Goal: Information Seeking & Learning: Learn about a topic

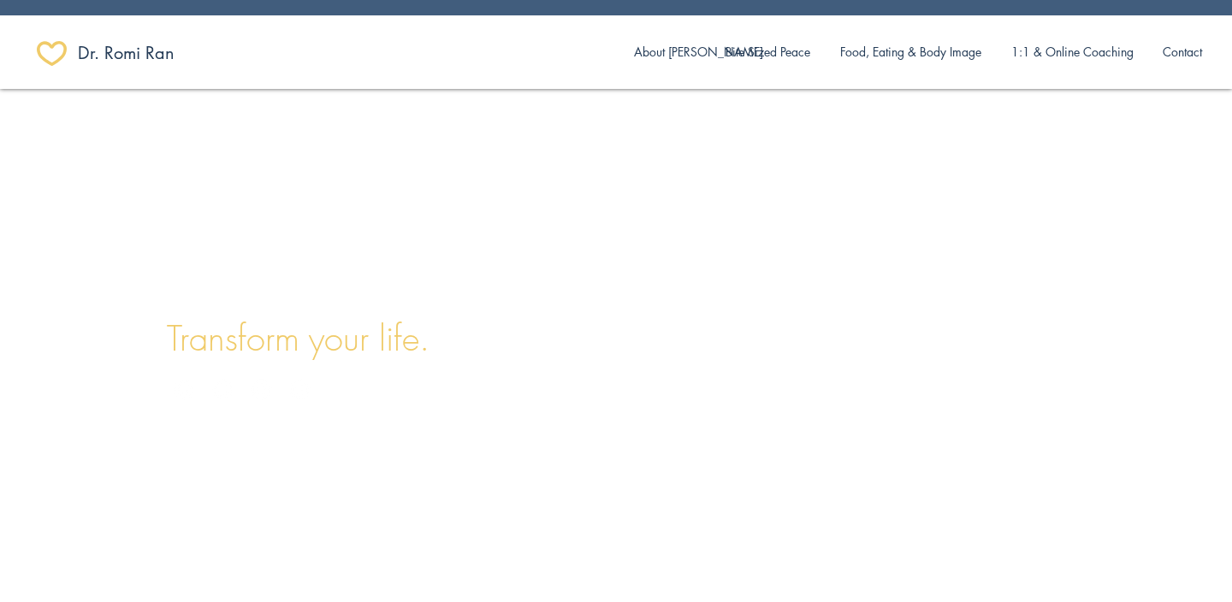
scroll to position [0, 480]
click at [682, 61] on p "About [PERSON_NAME]" at bounding box center [698, 52] width 146 height 36
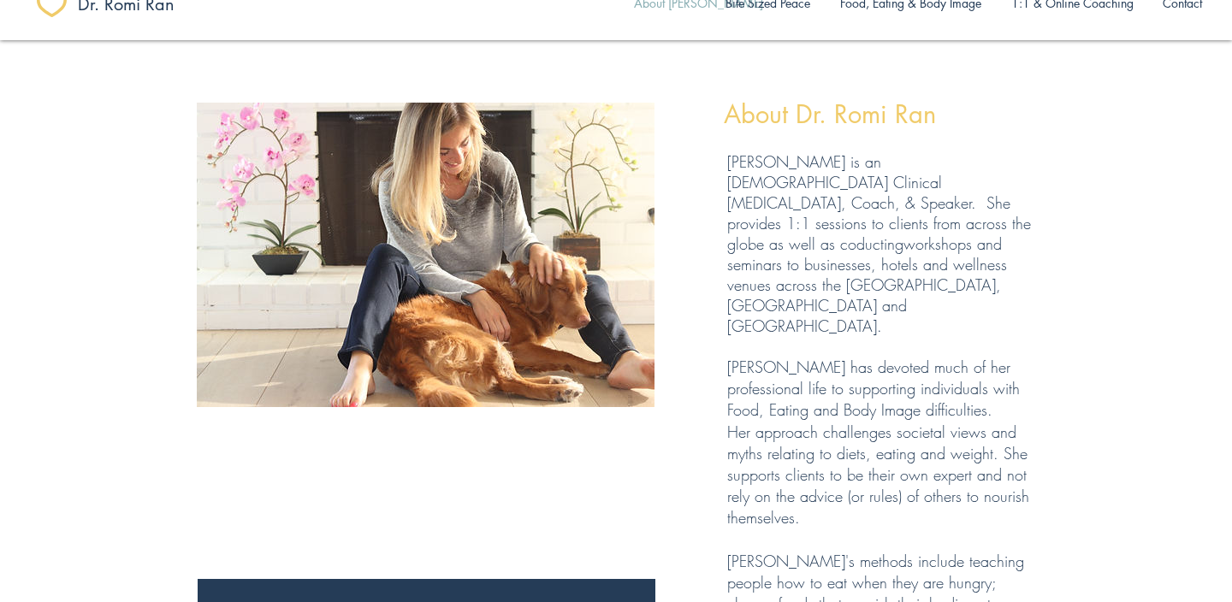
scroll to position [49, 0]
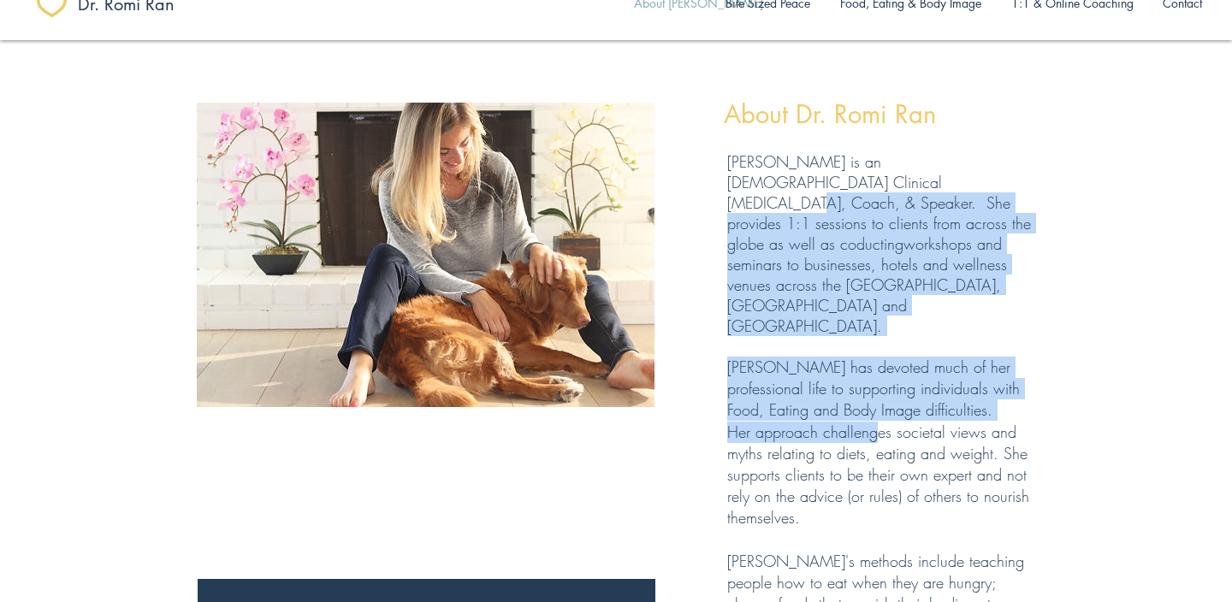
drag, startPoint x: 809, startPoint y: 189, endPoint x: 873, endPoint y: 355, distance: 177.9
click at [873, 355] on div "Dr Romi Ran is an British Clinical Psychologist, Coach, & Speaker. She provides…" at bounding box center [881, 490] width 308 height 679
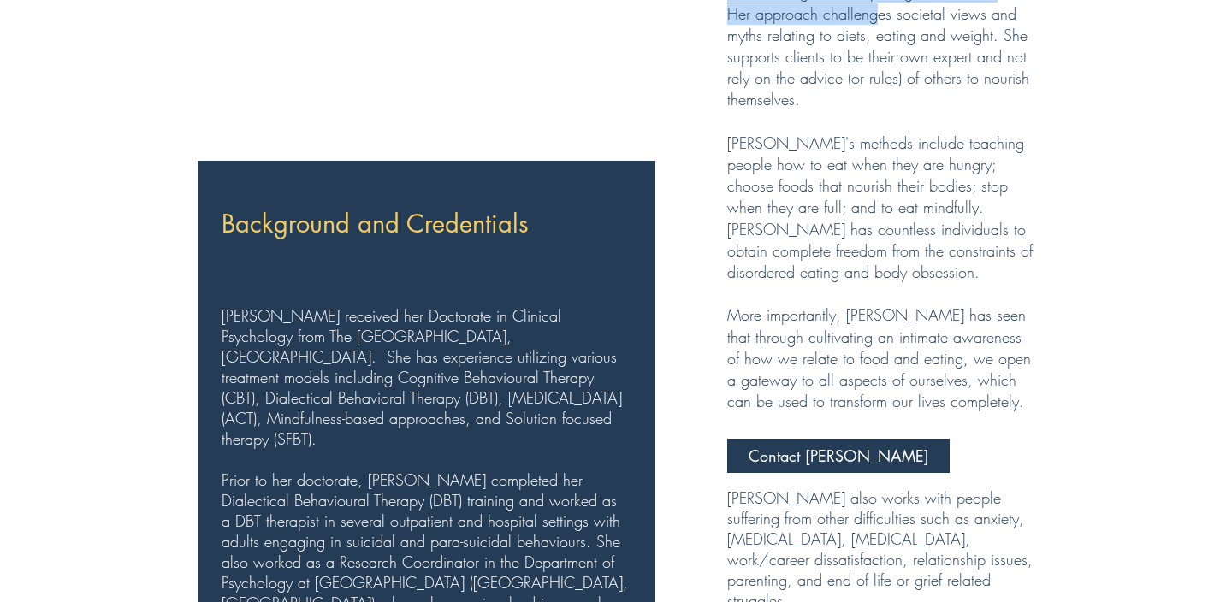
scroll to position [472, 0]
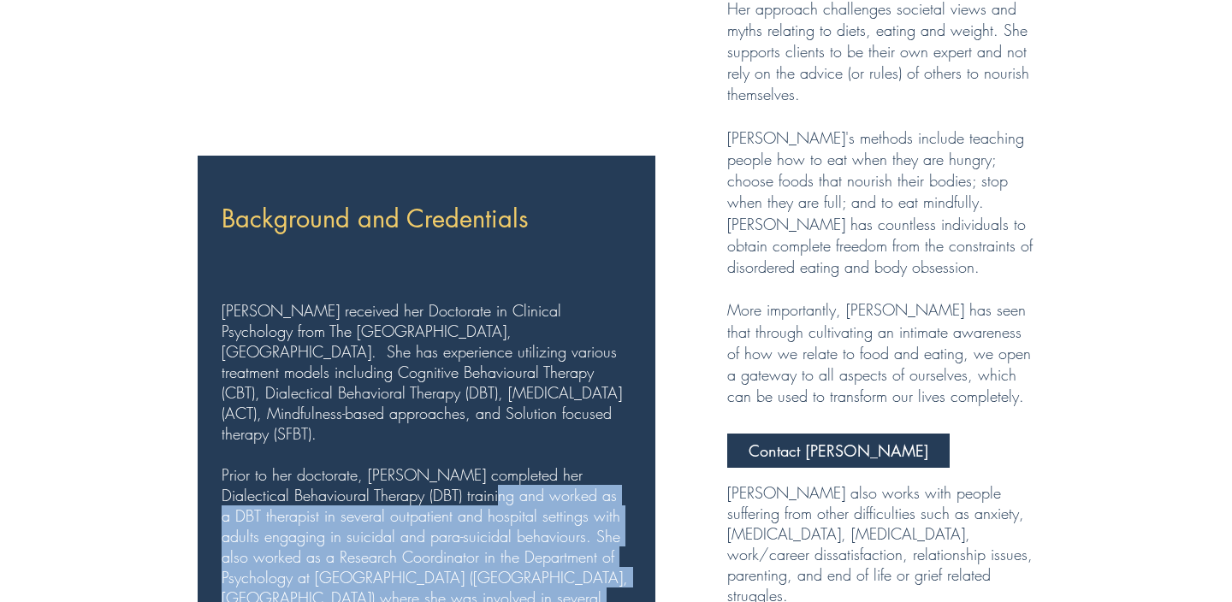
drag, startPoint x: 493, startPoint y: 395, endPoint x: 521, endPoint y: 527, distance: 134.7
click at [521, 527] on div "Romi received her Doctorate in Clinical Psychology from The University of Oxfor…" at bounding box center [425, 608] width 406 height 616
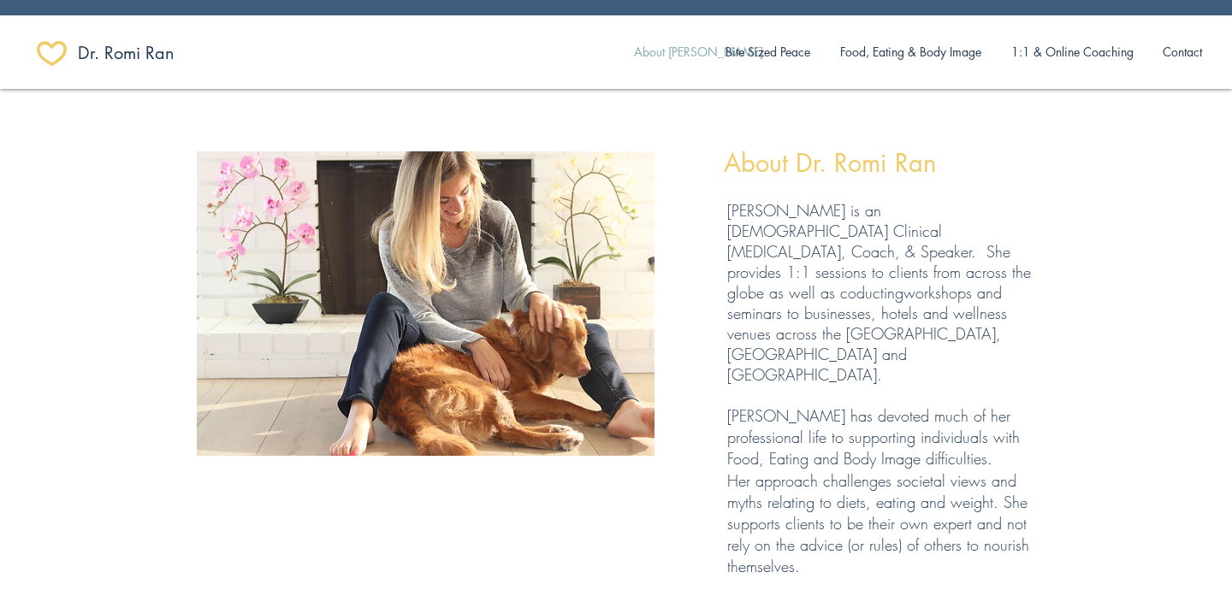
scroll to position [0, 0]
click at [764, 60] on p "Bite Sized Peace" at bounding box center [768, 52] width 102 height 36
